Goal: Task Accomplishment & Management: Complete application form

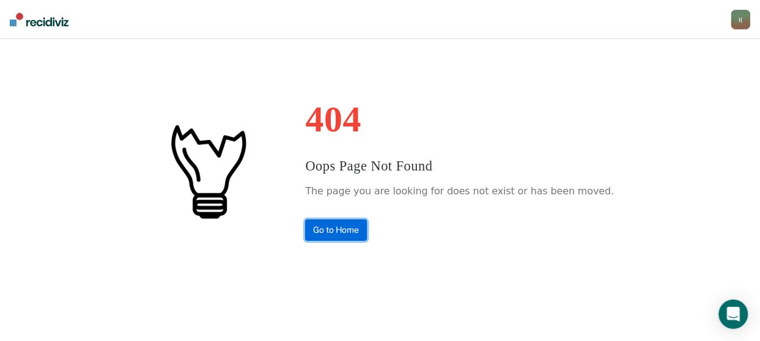
click at [364, 227] on link "Go to Home" at bounding box center [336, 229] width 62 height 21
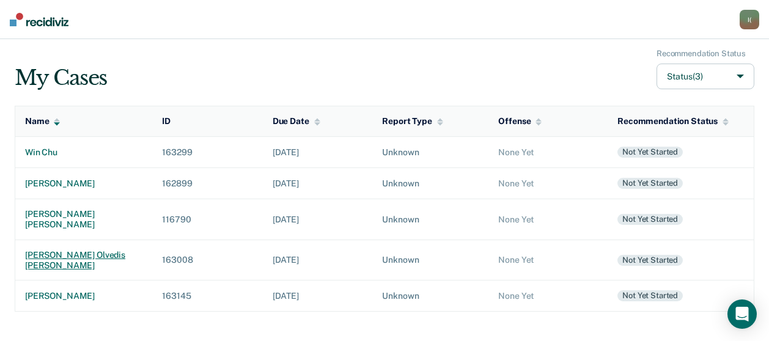
click at [94, 250] on div "[PERSON_NAME] olvedis [PERSON_NAME]" at bounding box center [83, 260] width 117 height 21
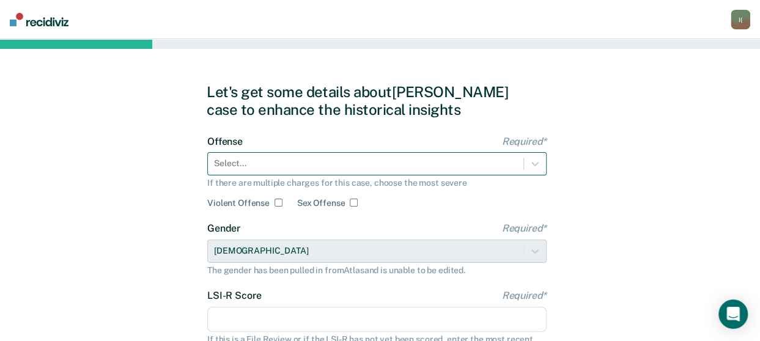
click at [258, 159] on div "Select..." at bounding box center [376, 163] width 339 height 23
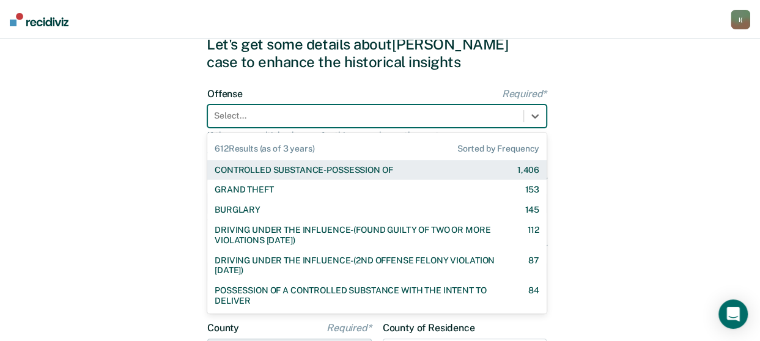
scroll to position [52, 0]
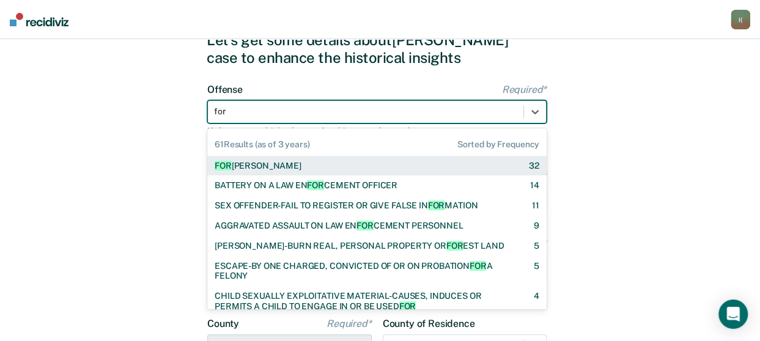
type input "forg"
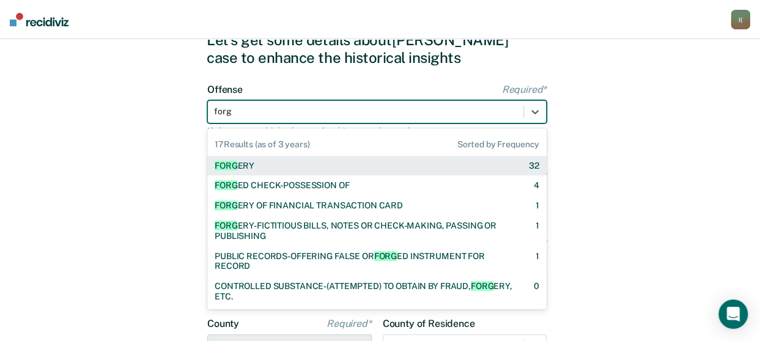
click at [258, 159] on div "FORG ERY 32" at bounding box center [376, 166] width 339 height 20
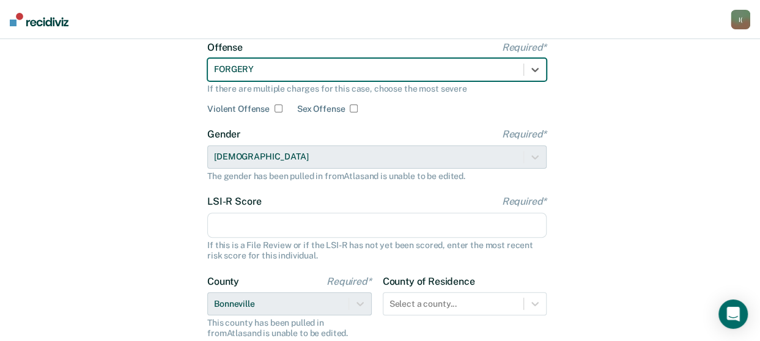
scroll to position [113, 0]
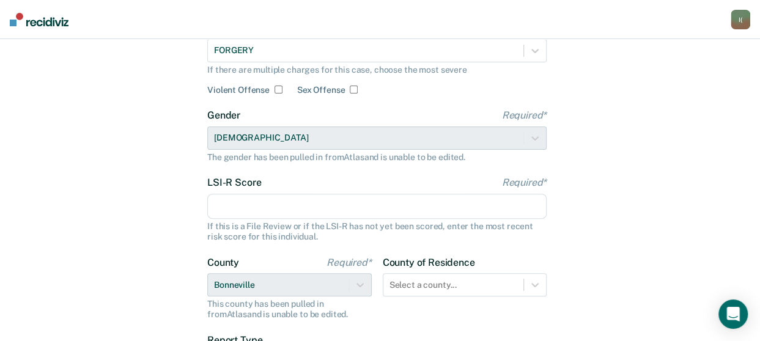
click at [345, 202] on input "LSI-R Score Required*" at bounding box center [376, 207] width 339 height 26
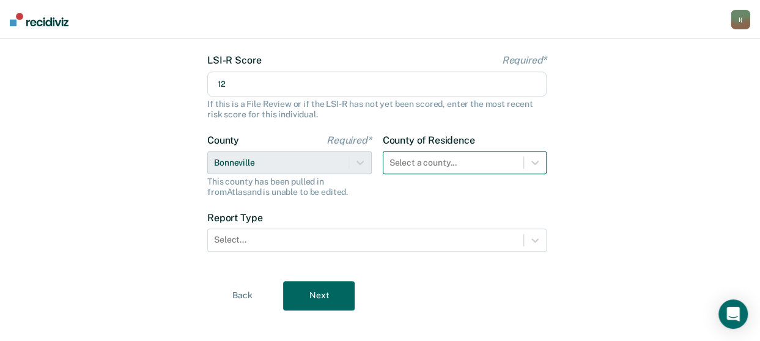
type input "12"
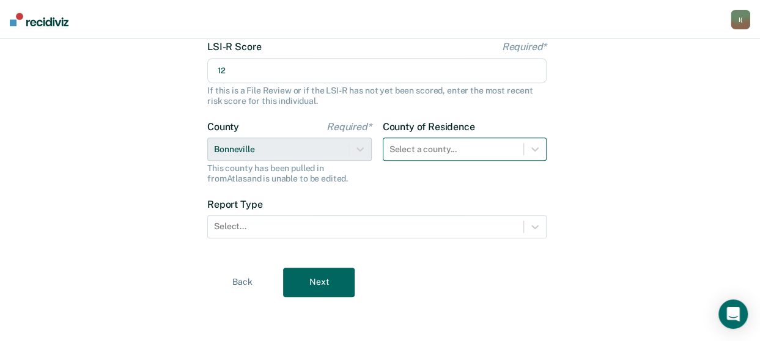
click at [408, 161] on div "Select a county..." at bounding box center [465, 149] width 164 height 23
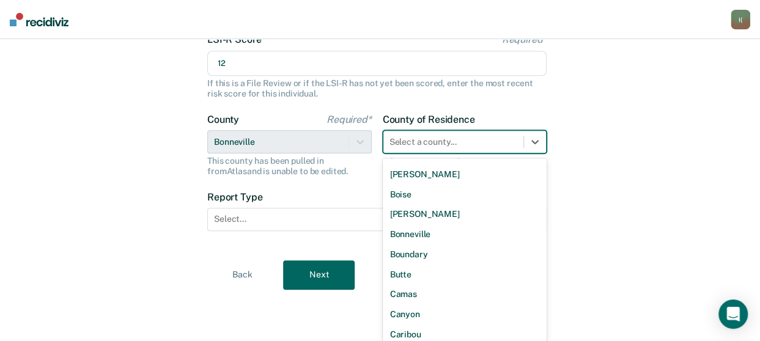
scroll to position [122, 0]
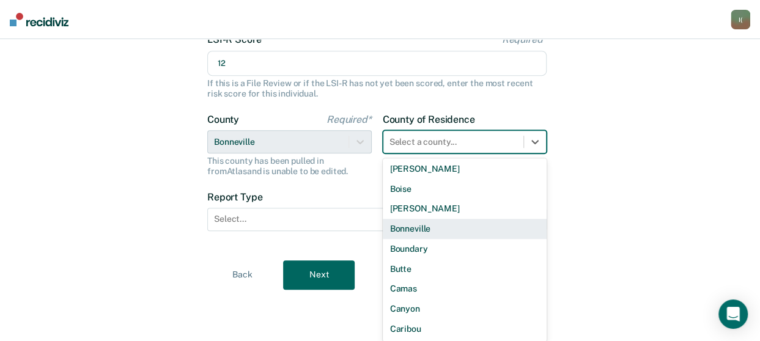
click at [427, 224] on div "Bonneville" at bounding box center [465, 229] width 164 height 20
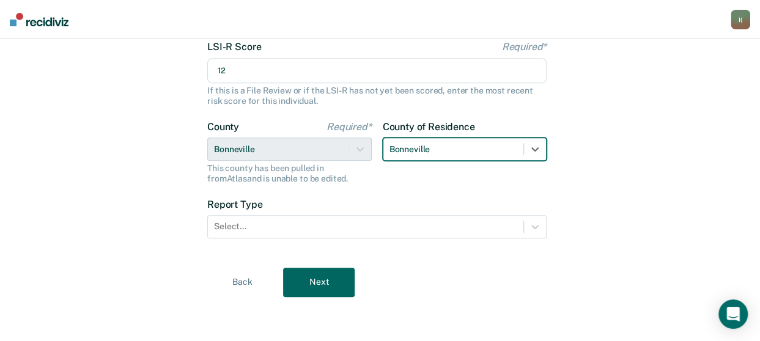
scroll to position [248, 0]
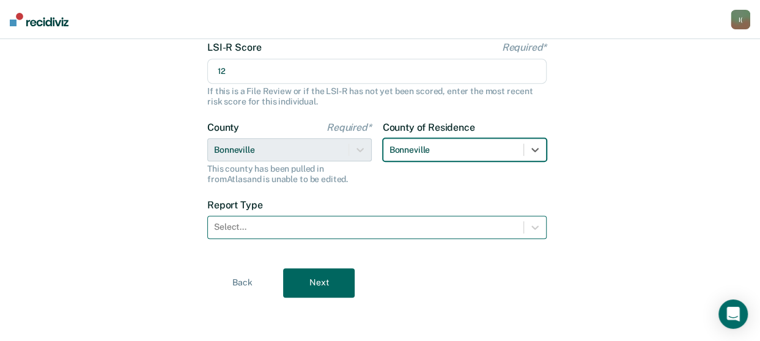
click at [331, 224] on div at bounding box center [365, 227] width 303 height 13
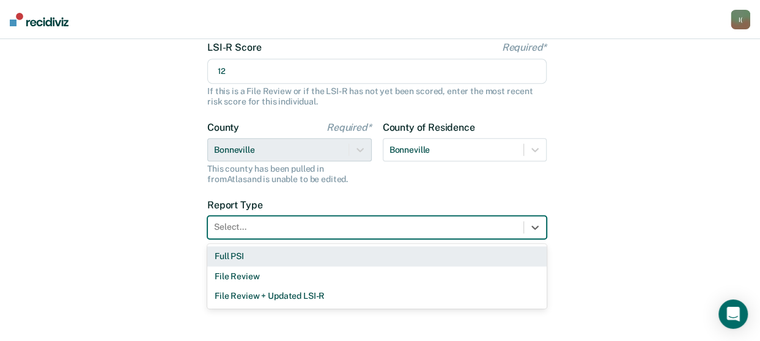
click at [317, 255] on div "Full PSI" at bounding box center [376, 256] width 339 height 20
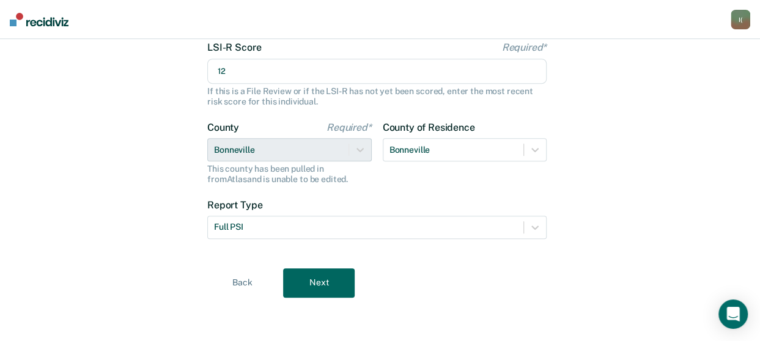
click at [317, 277] on button "Next" at bounding box center [319, 282] width 72 height 29
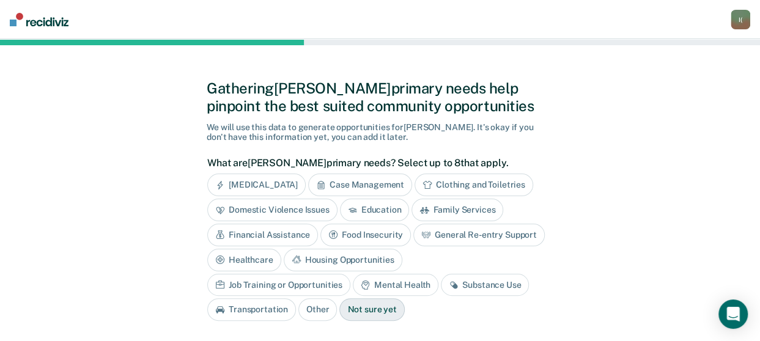
scroll to position [0, 0]
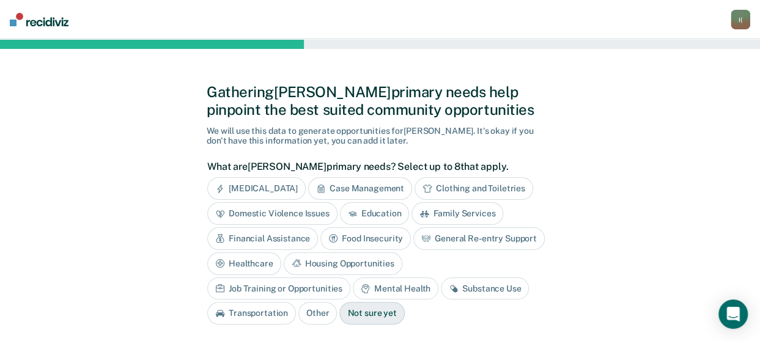
click at [276, 238] on div "Financial Assistance" at bounding box center [262, 238] width 111 height 23
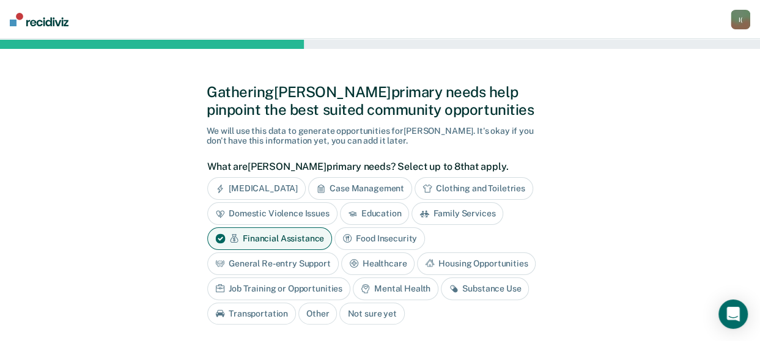
click at [276, 238] on div "Financial Assistance" at bounding box center [269, 238] width 125 height 23
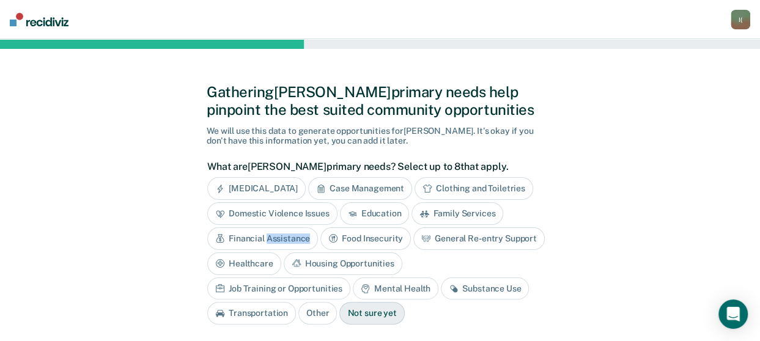
click at [276, 238] on div "Financial Assistance" at bounding box center [262, 238] width 111 height 23
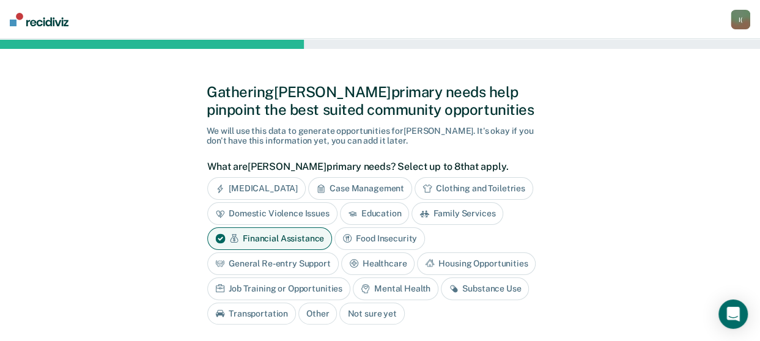
drag, startPoint x: 276, startPoint y: 238, endPoint x: 259, endPoint y: 239, distance: 17.1
click at [259, 239] on div "Financial Assistance" at bounding box center [269, 238] width 125 height 23
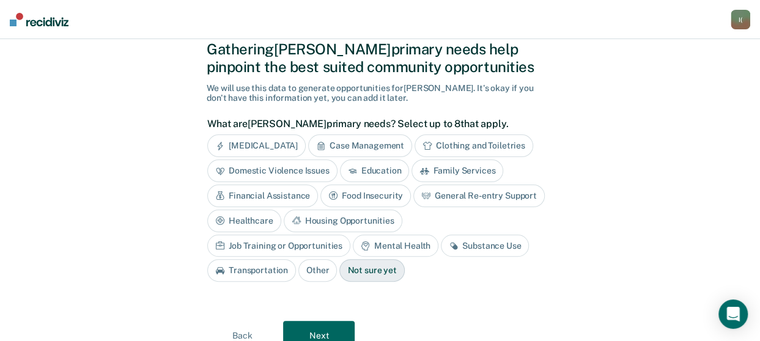
scroll to position [61, 0]
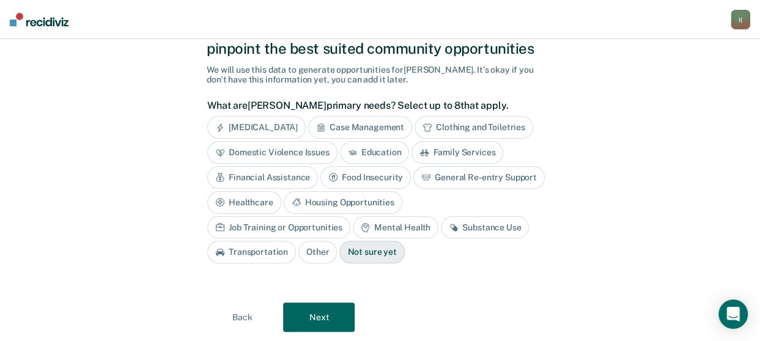
click at [337, 241] on div "Other" at bounding box center [317, 252] width 39 height 23
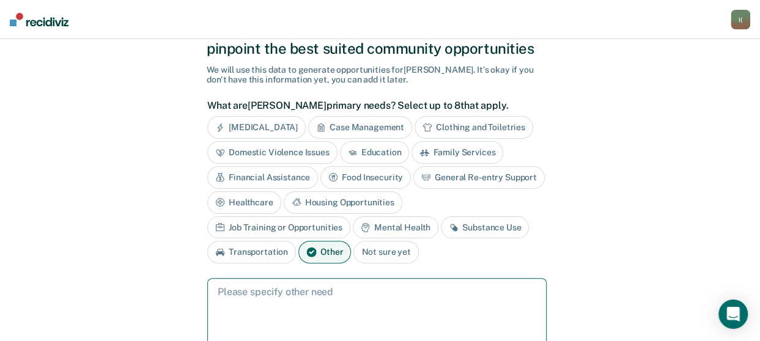
click at [389, 278] on textarea at bounding box center [376, 314] width 339 height 72
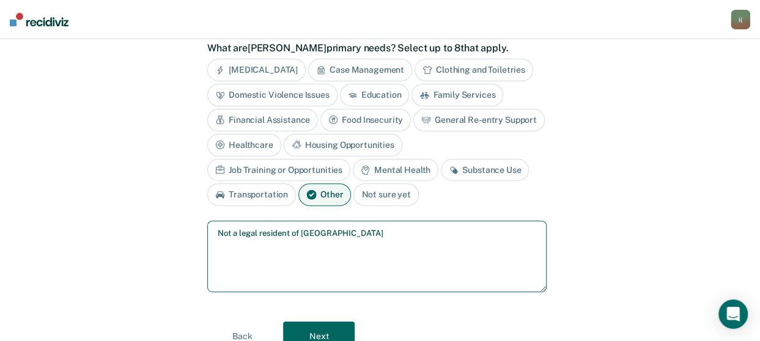
scroll to position [170, 0]
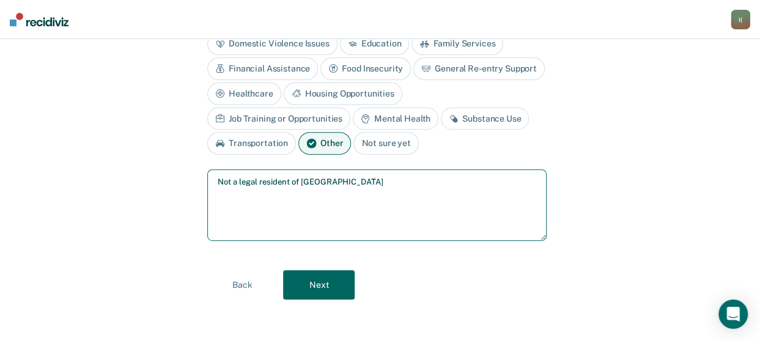
type textarea "Not a legal resident of [GEOGRAPHIC_DATA]"
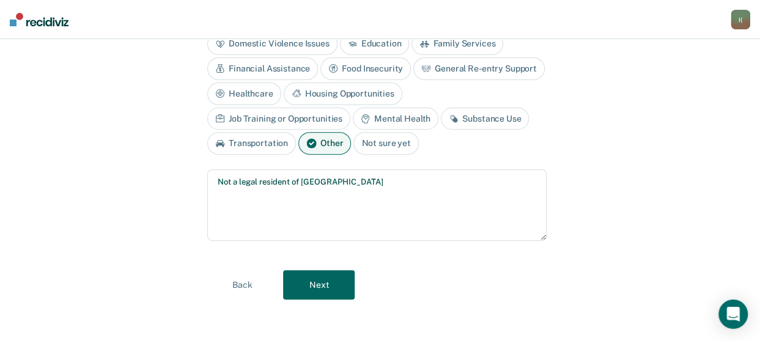
click at [310, 282] on button "Next" at bounding box center [319, 284] width 72 height 29
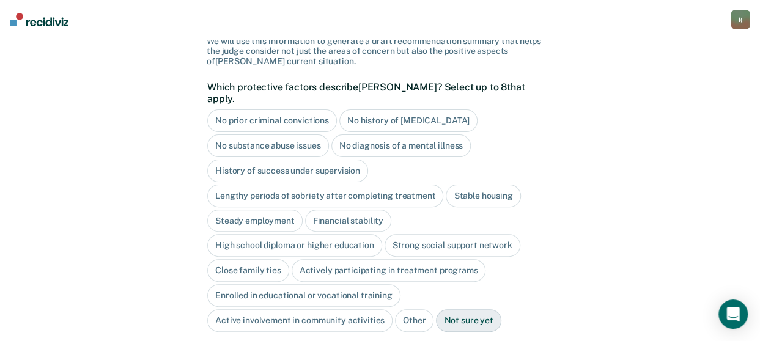
scroll to position [0, 0]
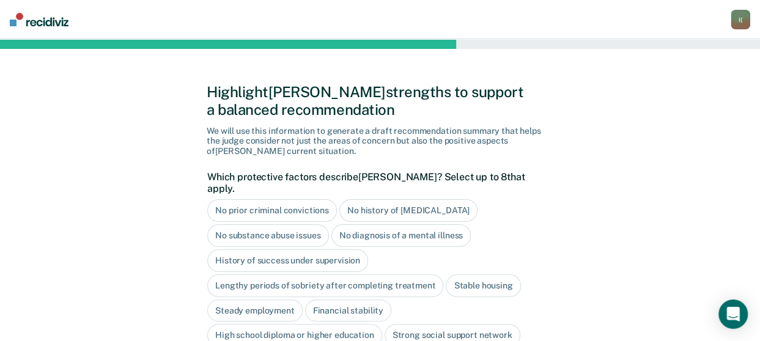
click at [288, 199] on div "No prior criminal convictions" at bounding box center [272, 210] width 130 height 23
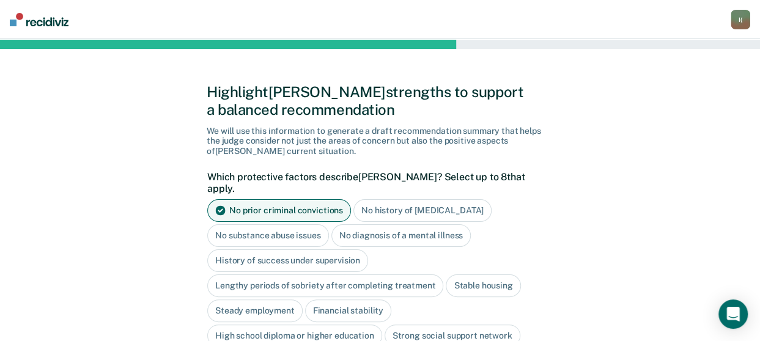
click at [288, 224] on div "No substance abuse issues" at bounding box center [268, 235] width 122 height 23
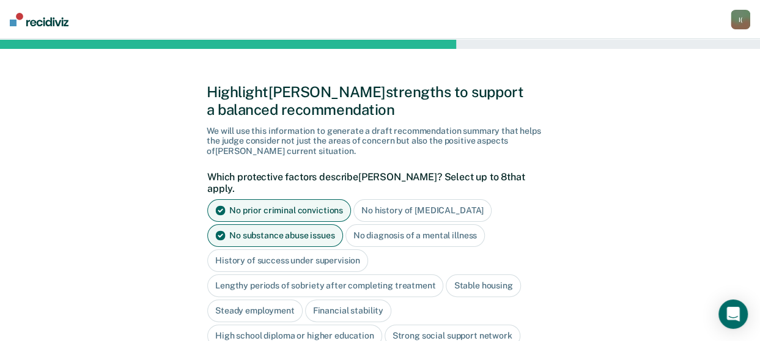
click at [388, 224] on div "No diagnosis of a mental illness" at bounding box center [415, 235] width 140 height 23
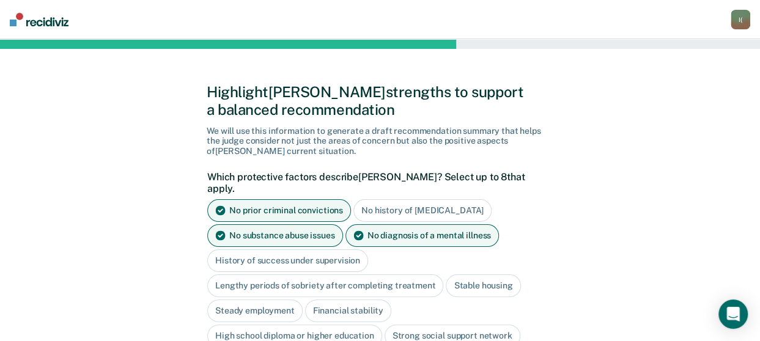
scroll to position [61, 0]
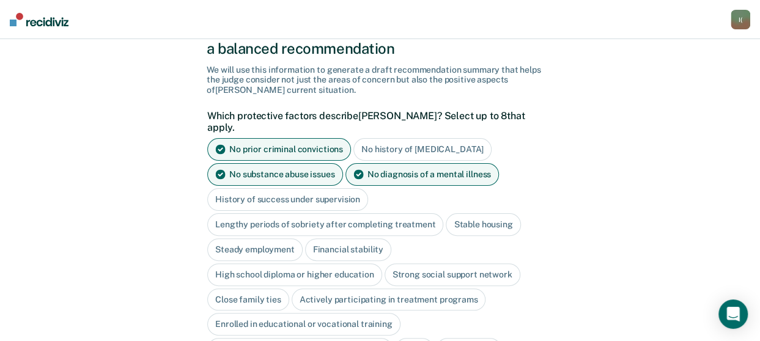
click at [499, 213] on div "Stable housing" at bounding box center [483, 224] width 75 height 23
click at [273, 238] on div "Steady employment" at bounding box center [254, 249] width 95 height 23
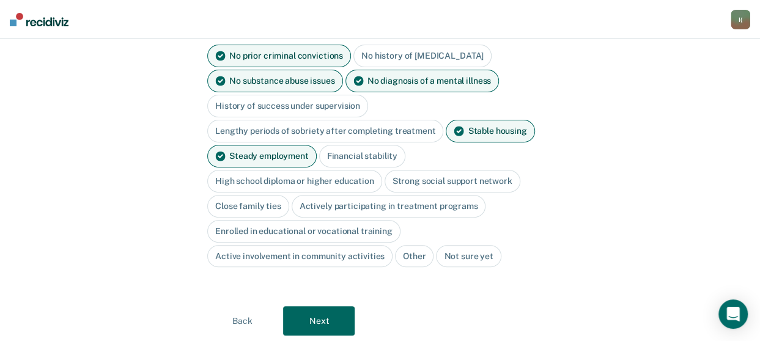
scroll to position [178, 0]
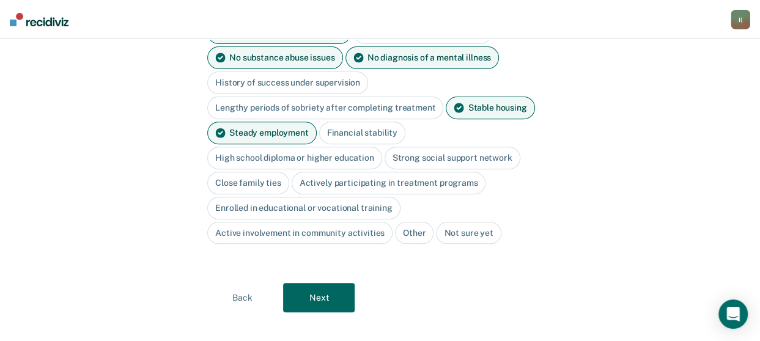
click at [321, 286] on button "Next" at bounding box center [319, 297] width 72 height 29
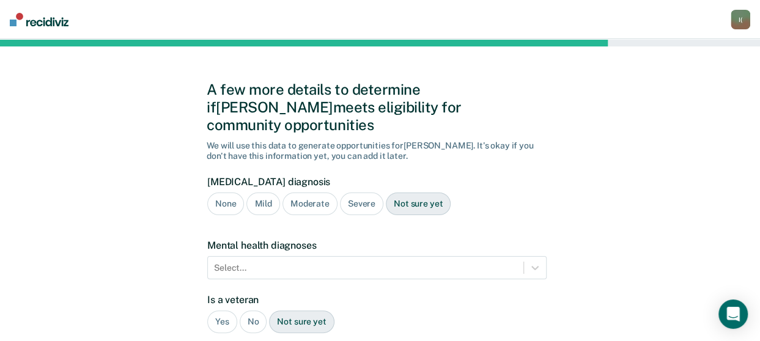
scroll to position [0, 0]
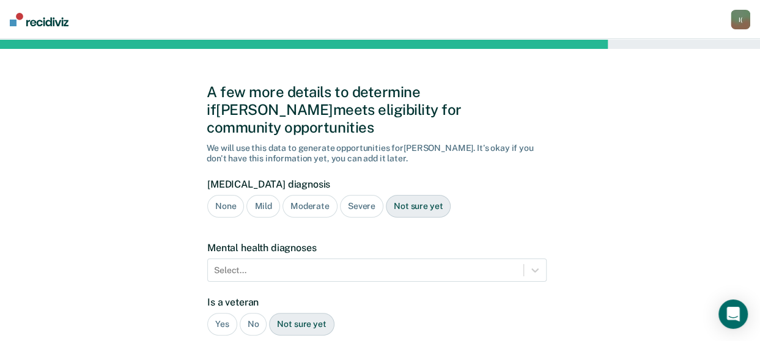
click at [226, 195] on div "None" at bounding box center [225, 206] width 37 height 23
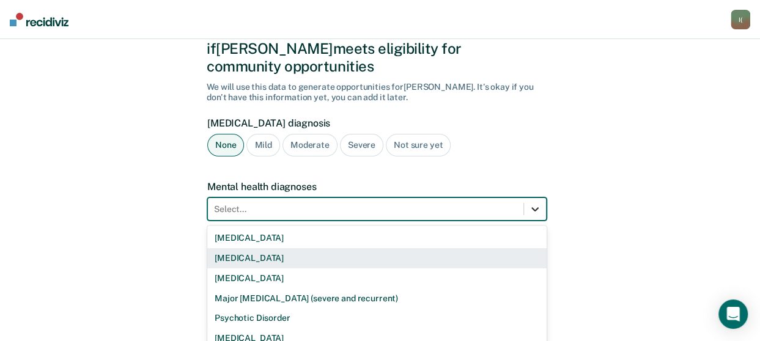
scroll to position [116, 0]
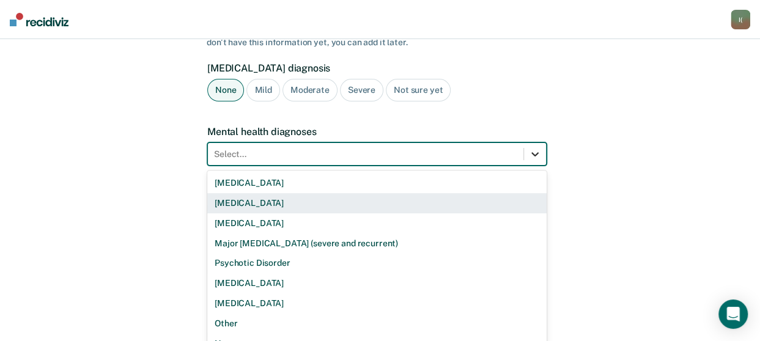
click at [537, 166] on div "9 results available. Use Up and Down to choose options, press Enter to select t…" at bounding box center [376, 153] width 339 height 23
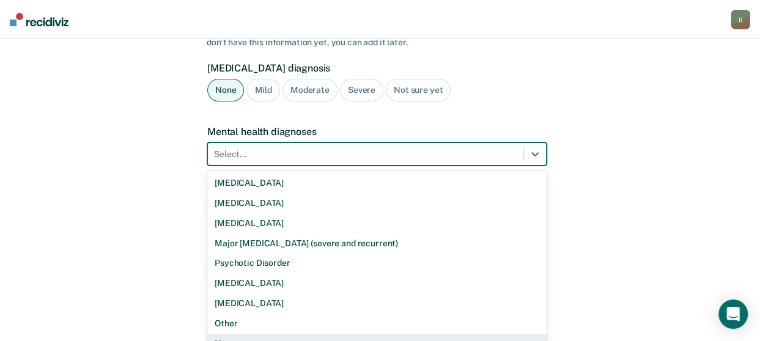
click at [240, 334] on div "None" at bounding box center [376, 344] width 339 height 20
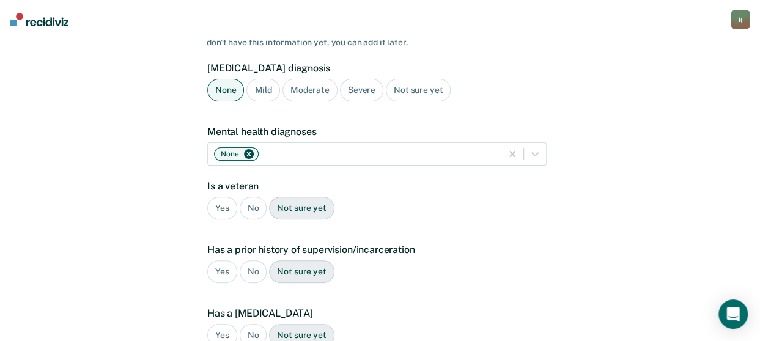
click at [246, 197] on div "No" at bounding box center [254, 208] width 28 height 23
click at [251, 260] on div "No" at bounding box center [254, 271] width 28 height 23
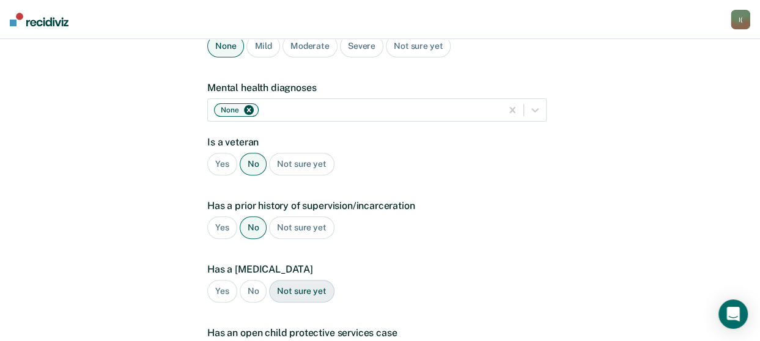
scroll to position [238, 0]
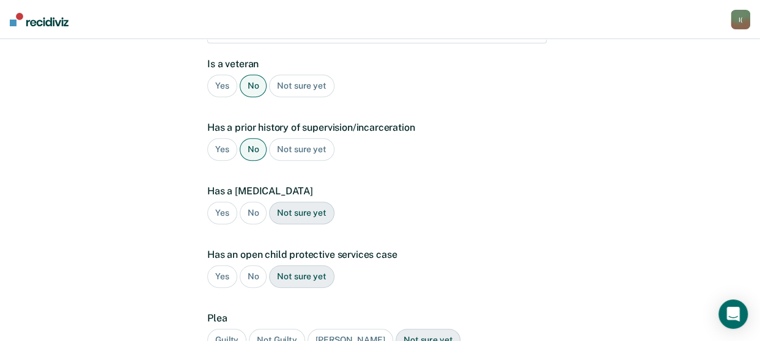
click at [253, 202] on div "No" at bounding box center [254, 213] width 28 height 23
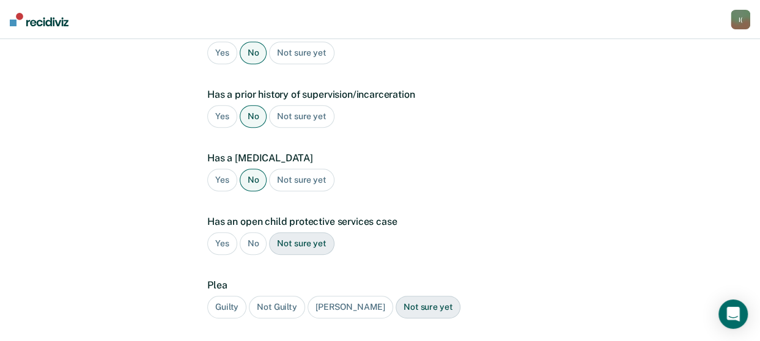
scroll to position [299, 0]
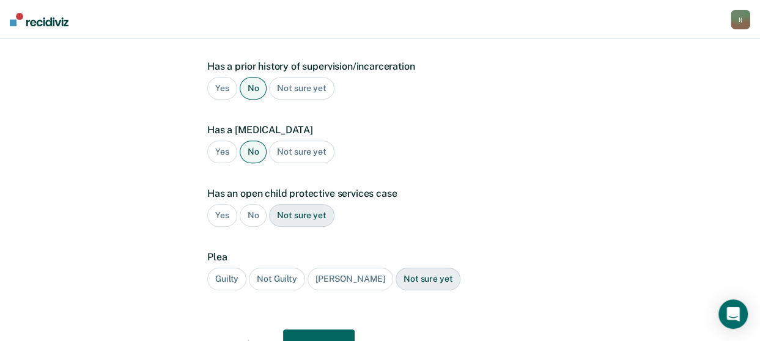
click at [253, 204] on div "No" at bounding box center [254, 215] width 28 height 23
click at [230, 268] on div "Guilty" at bounding box center [226, 279] width 39 height 23
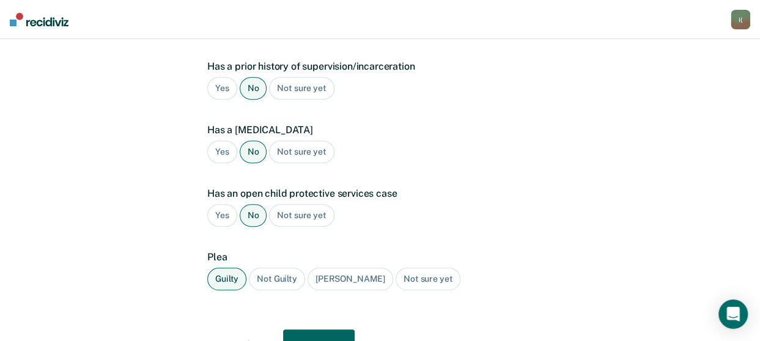
click at [311, 329] on button "Next" at bounding box center [319, 343] width 72 height 29
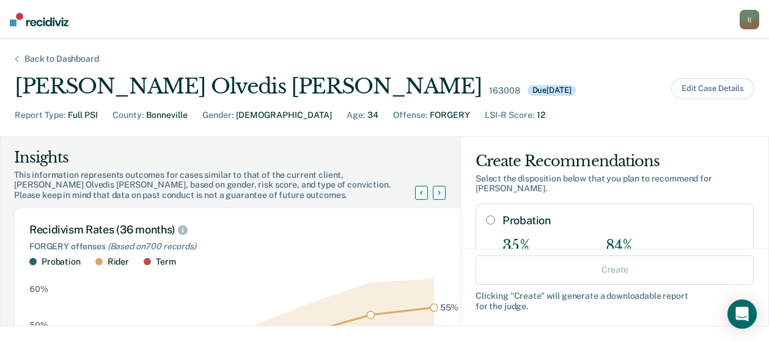
click at [486, 215] on input "Probation" at bounding box center [490, 220] width 9 height 10
radio input "true"
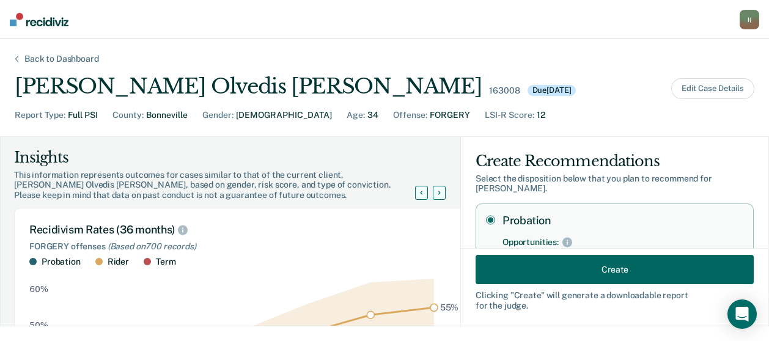
click at [606, 273] on button "Create" at bounding box center [615, 269] width 278 height 29
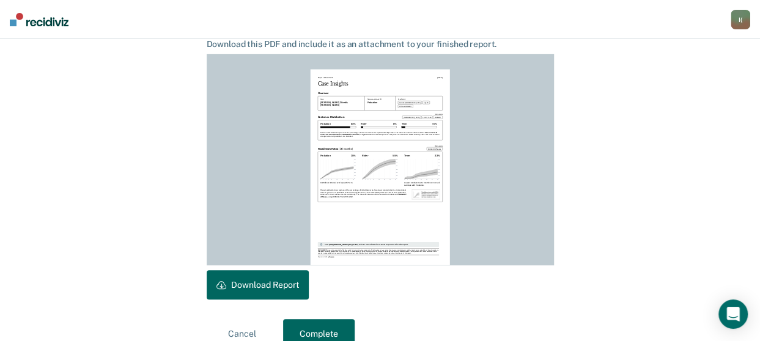
scroll to position [356, 0]
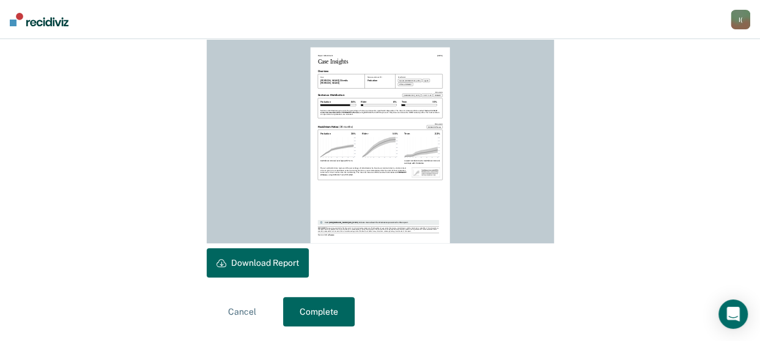
click at [241, 268] on button "Download Report" at bounding box center [258, 262] width 102 height 29
click at [334, 308] on button "Complete" at bounding box center [319, 311] width 72 height 29
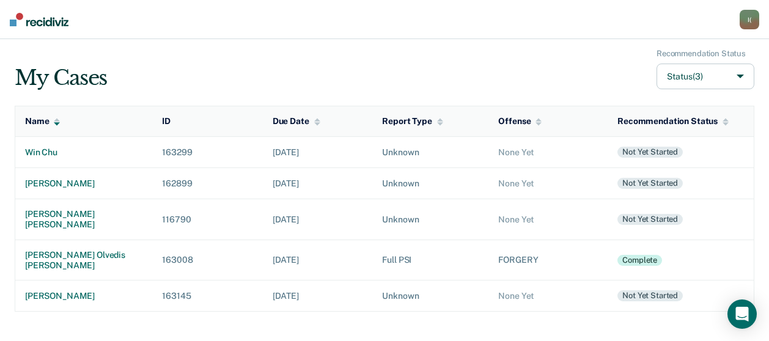
click at [749, 24] on div "I (" at bounding box center [750, 20] width 20 height 20
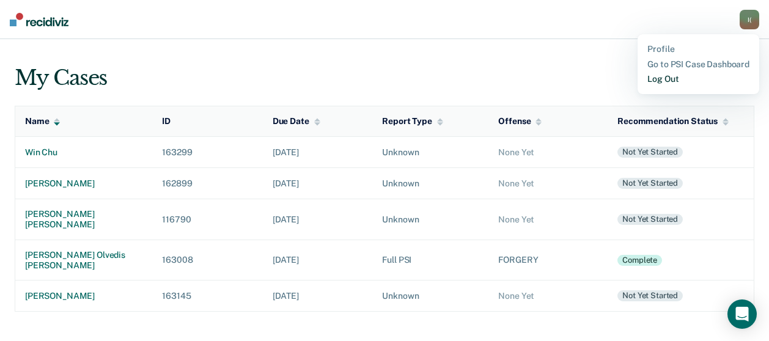
click at [664, 81] on link "Log Out" at bounding box center [698, 79] width 102 height 10
